Goal: Find specific page/section: Find specific page/section

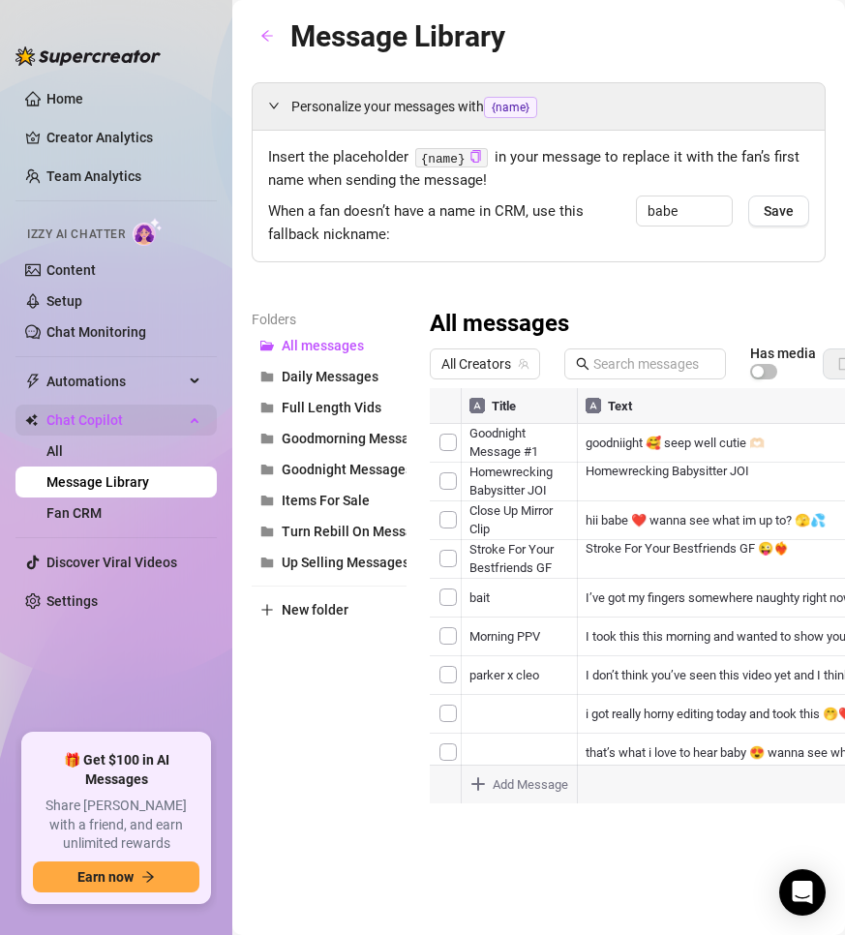
click at [94, 420] on span "Chat Copilot" at bounding box center [114, 419] width 137 height 31
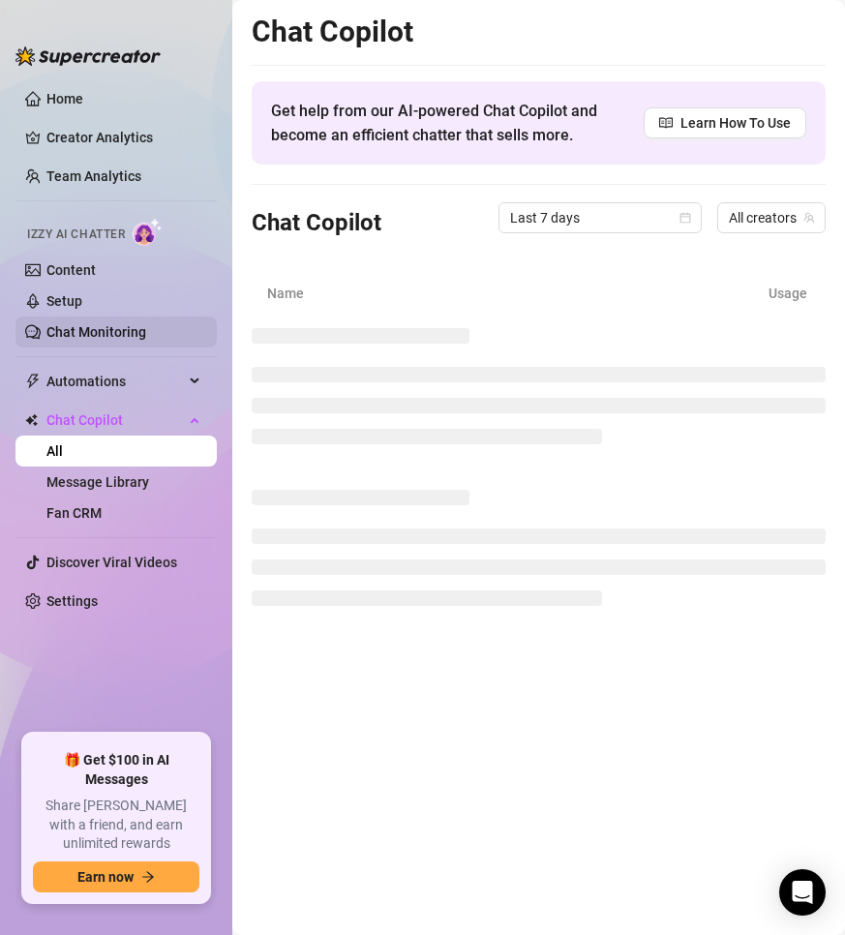
click at [92, 332] on link "Chat Monitoring" at bounding box center [96, 331] width 100 height 15
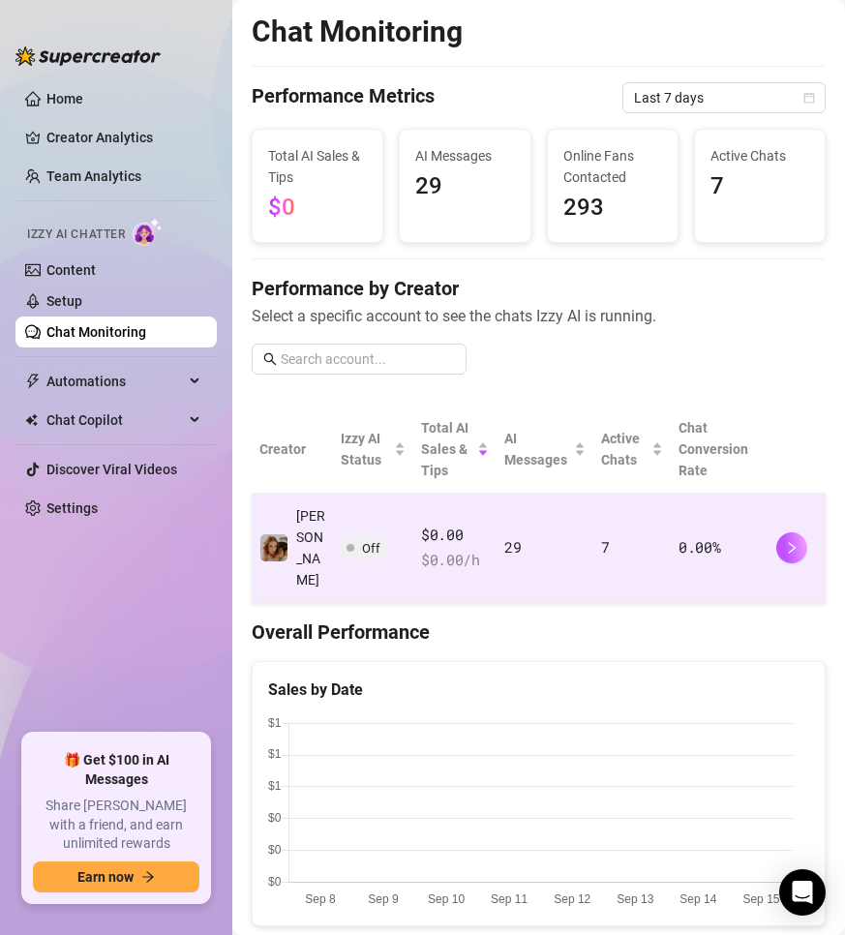
click at [362, 541] on span "Off" at bounding box center [371, 548] width 18 height 15
